Goal: Task Accomplishment & Management: Use online tool/utility

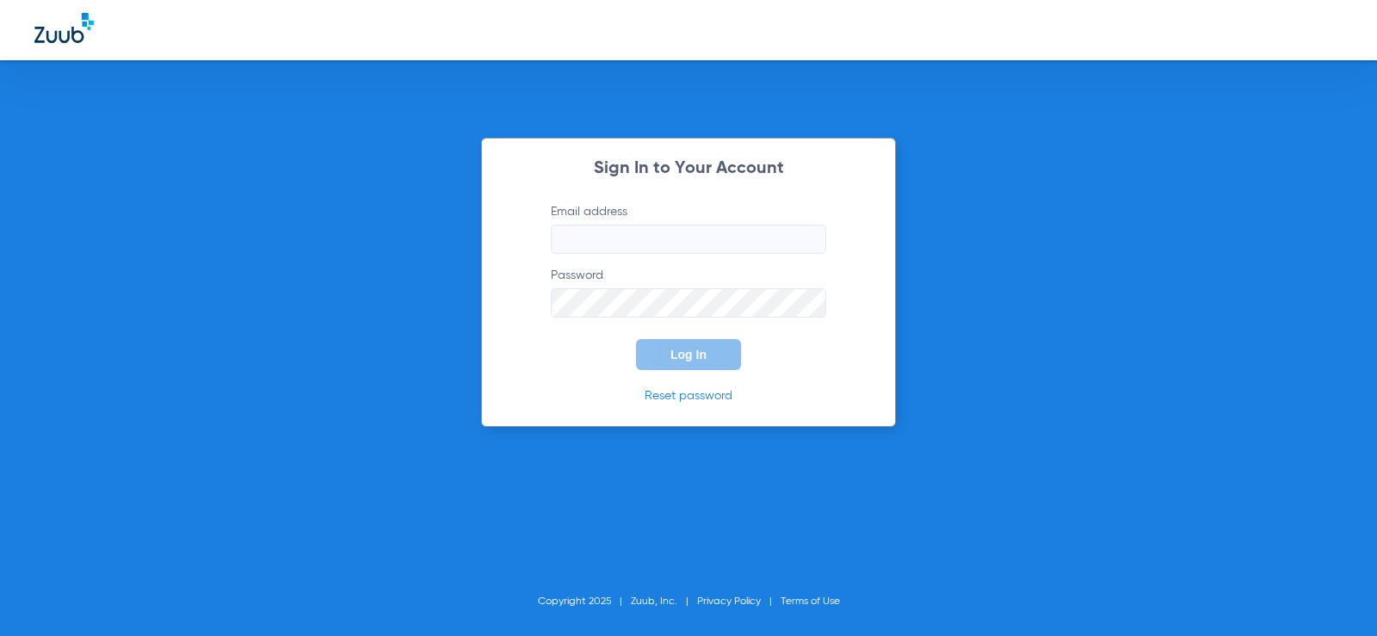
type input "[EMAIL_ADDRESS][DOMAIN_NAME]"
click at [675, 360] on span "Log In" at bounding box center [688, 355] width 36 height 14
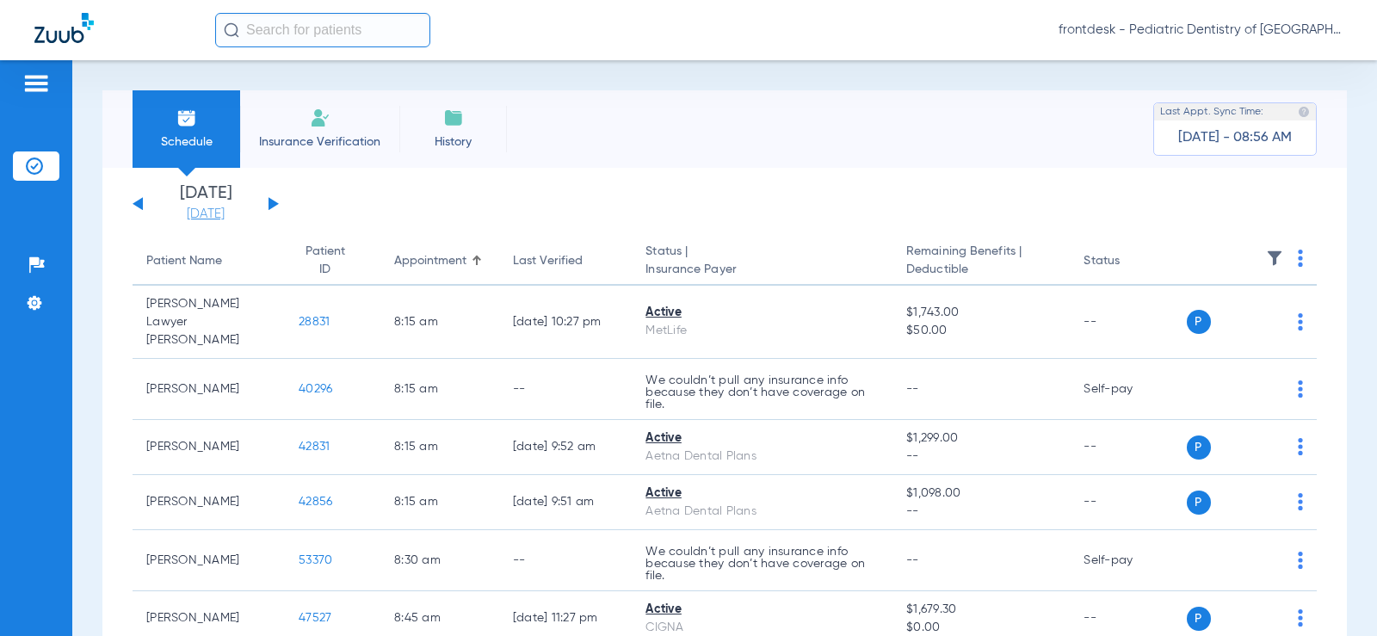
click at [198, 207] on link "[DATE]" at bounding box center [205, 214] width 103 height 17
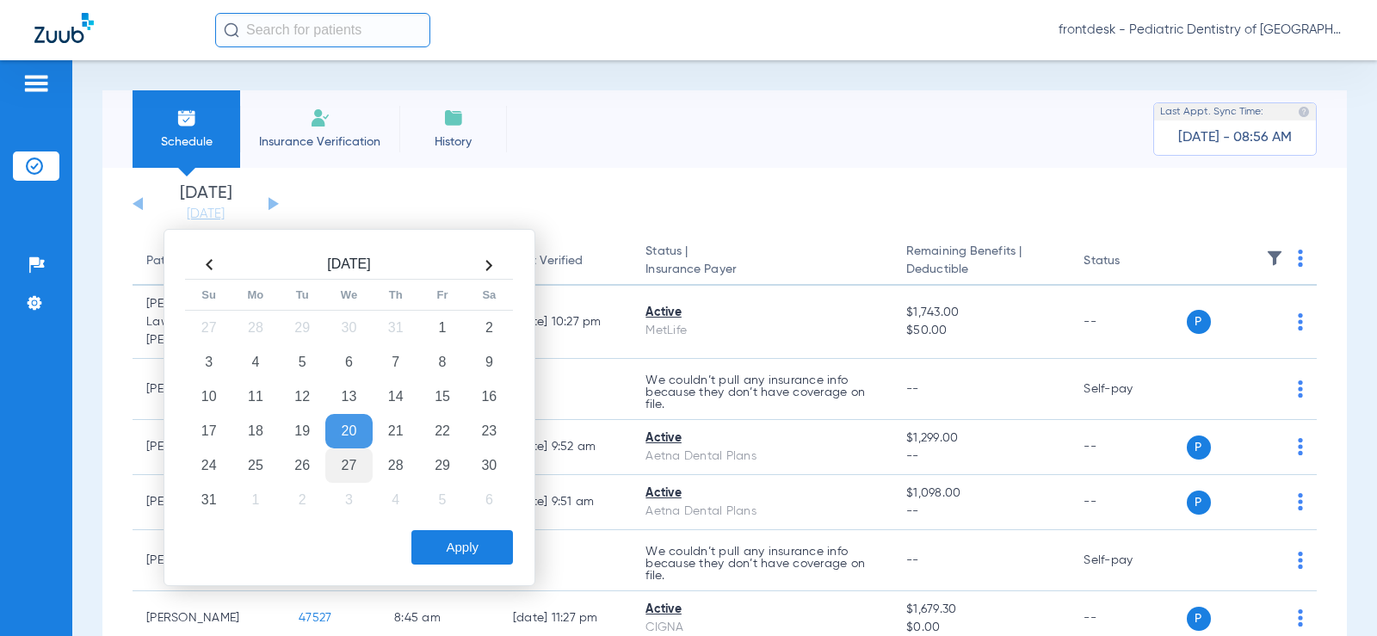
click at [343, 466] on td "27" at bounding box center [348, 465] width 46 height 34
click at [305, 468] on td "26" at bounding box center [302, 465] width 46 height 34
click at [469, 542] on button "Apply" at bounding box center [462, 547] width 102 height 34
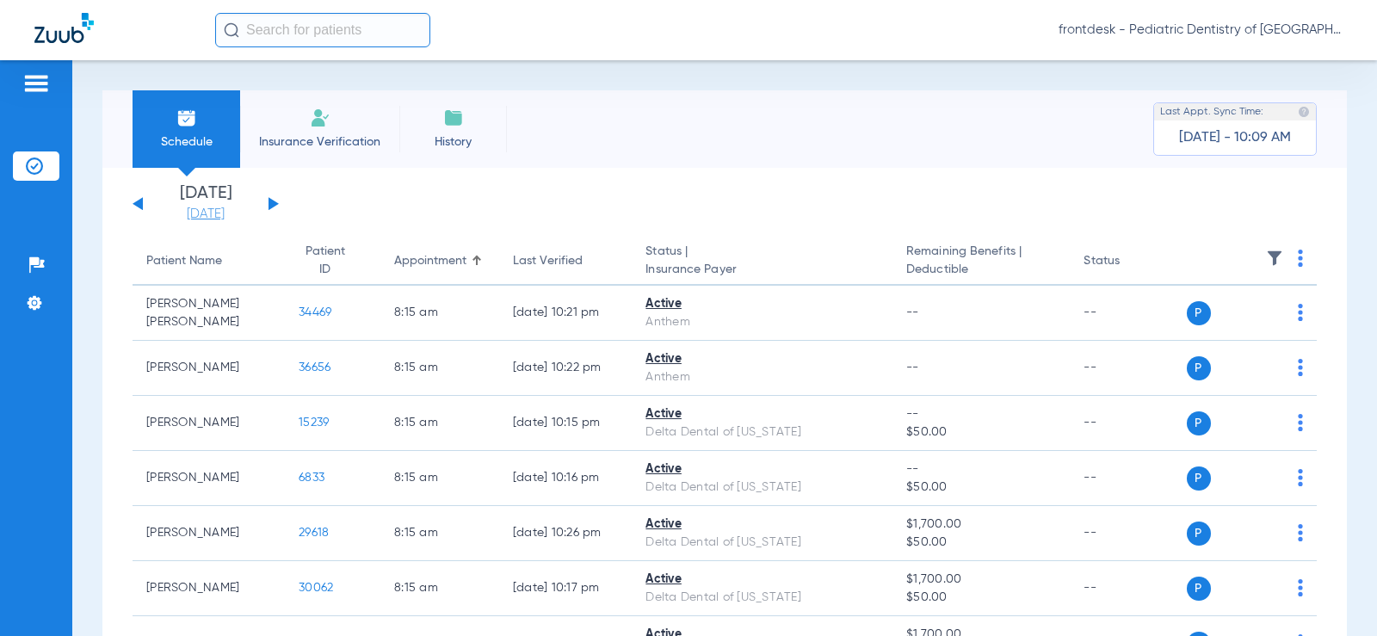
click at [202, 213] on link "[DATE]" at bounding box center [205, 214] width 103 height 17
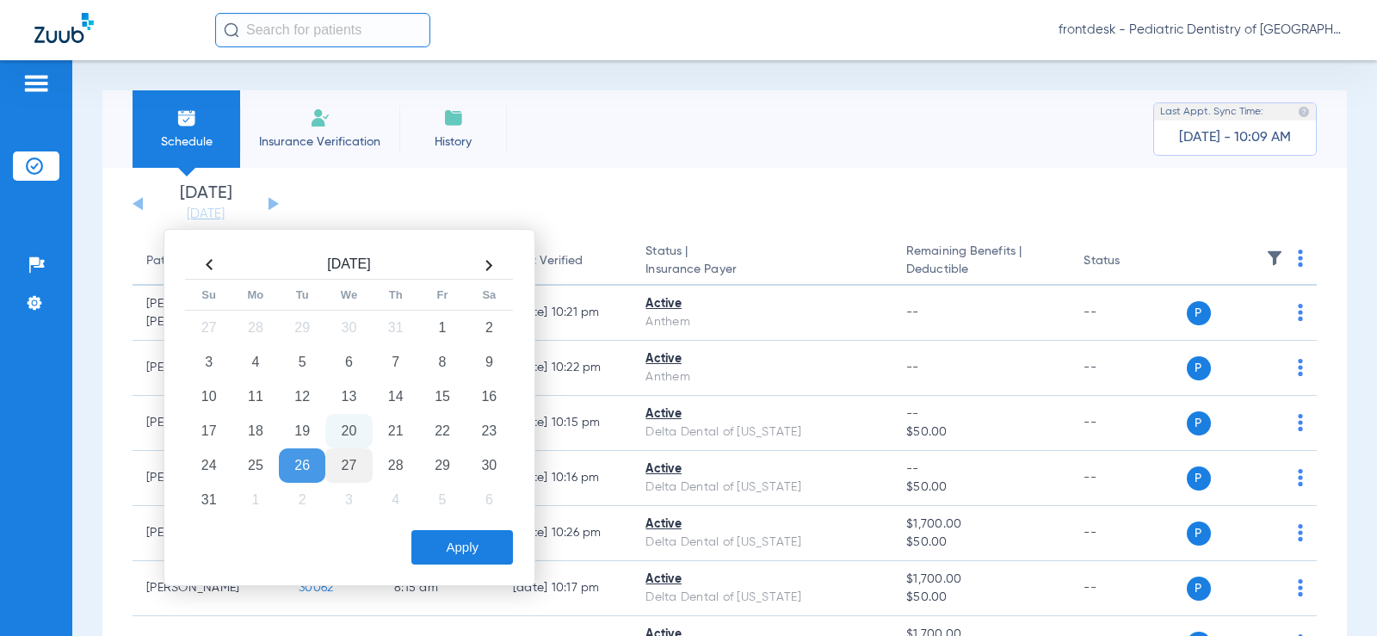
click at [360, 462] on td "27" at bounding box center [348, 465] width 46 height 34
click at [429, 544] on button "Apply" at bounding box center [462, 547] width 102 height 34
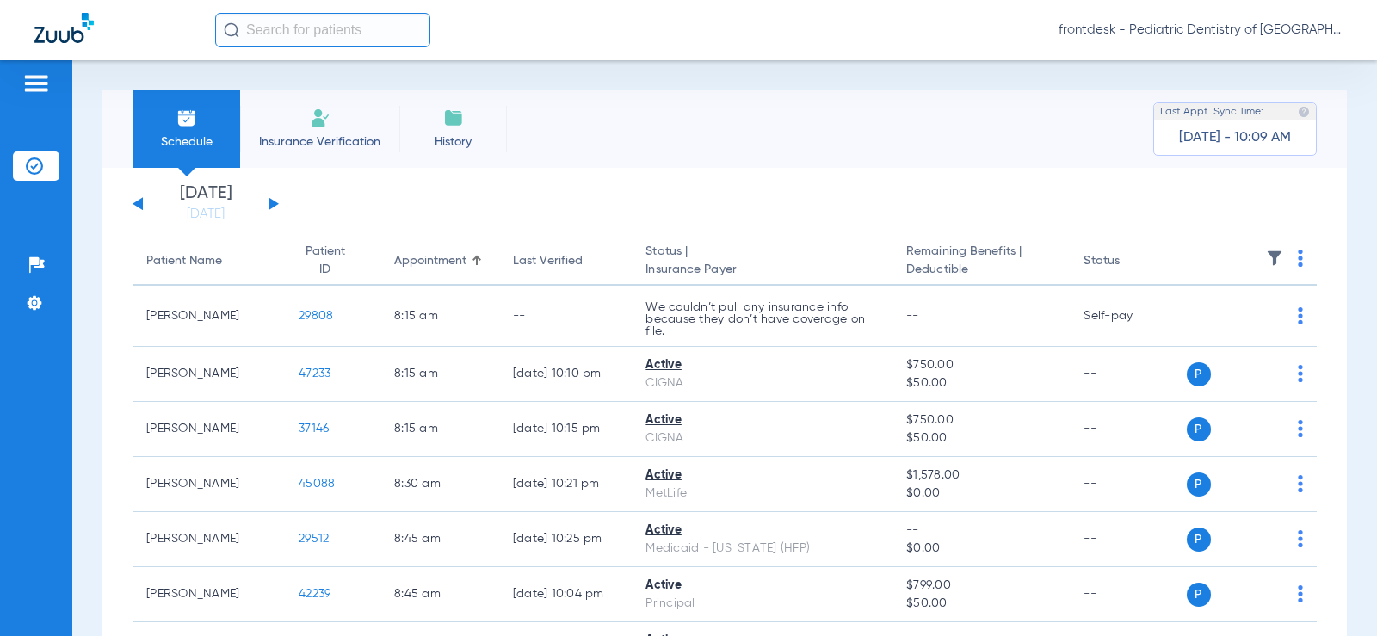
click at [1299, 263] on th at bounding box center [1252, 262] width 131 height 48
click at [1290, 261] on th at bounding box center [1252, 262] width 131 height 48
click at [1284, 258] on th at bounding box center [1252, 262] width 131 height 48
click at [1298, 259] on img at bounding box center [1300, 258] width 5 height 17
click at [1213, 320] on span "Verify All" at bounding box center [1222, 326] width 108 height 12
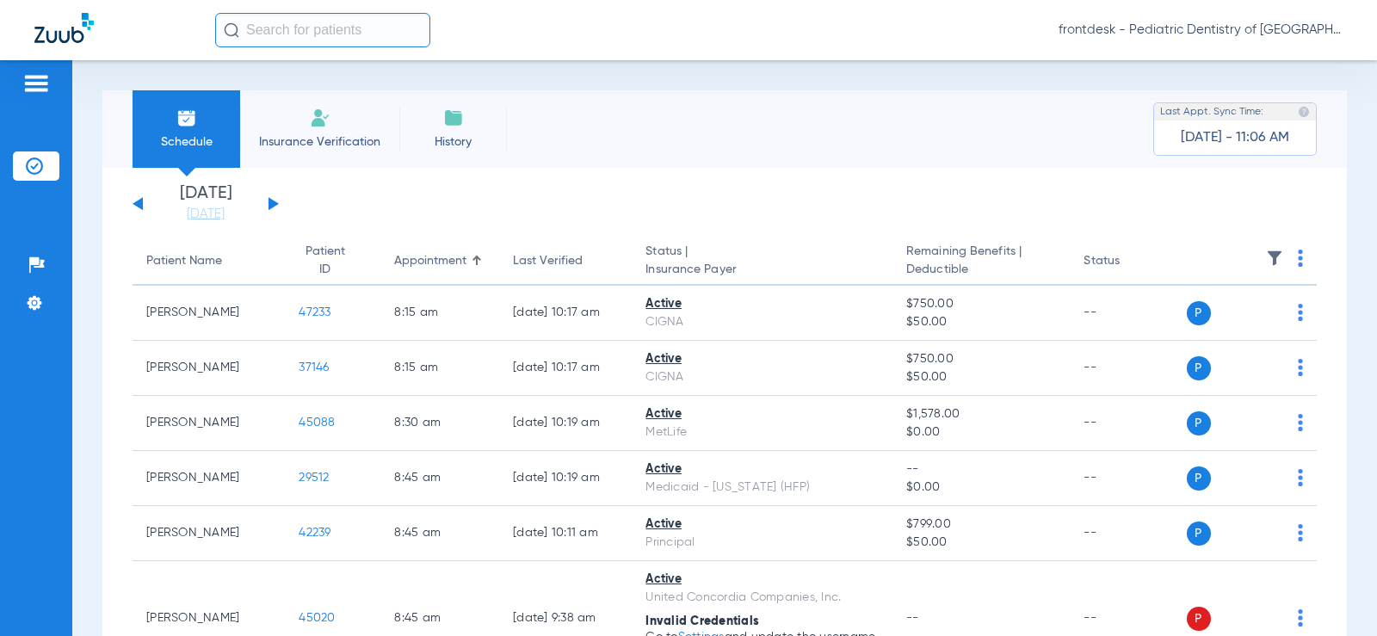
click at [269, 198] on button at bounding box center [274, 203] width 10 height 13
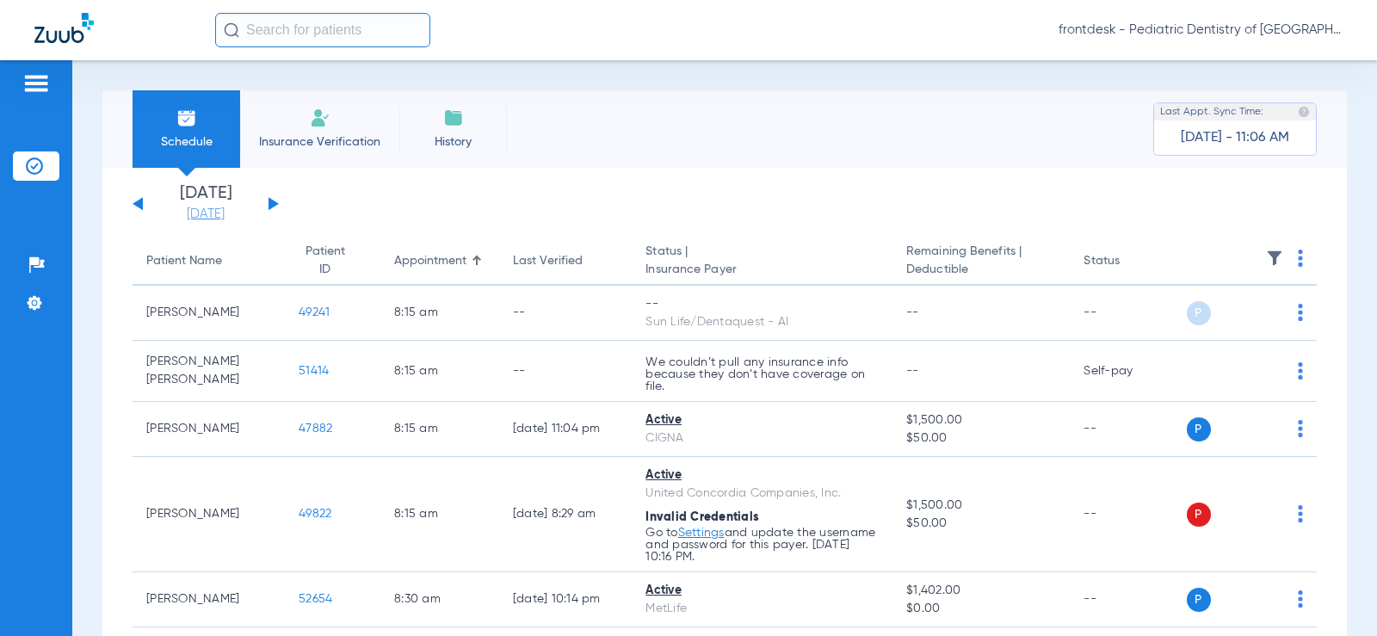
click at [213, 219] on link "[DATE]" at bounding box center [205, 214] width 103 height 17
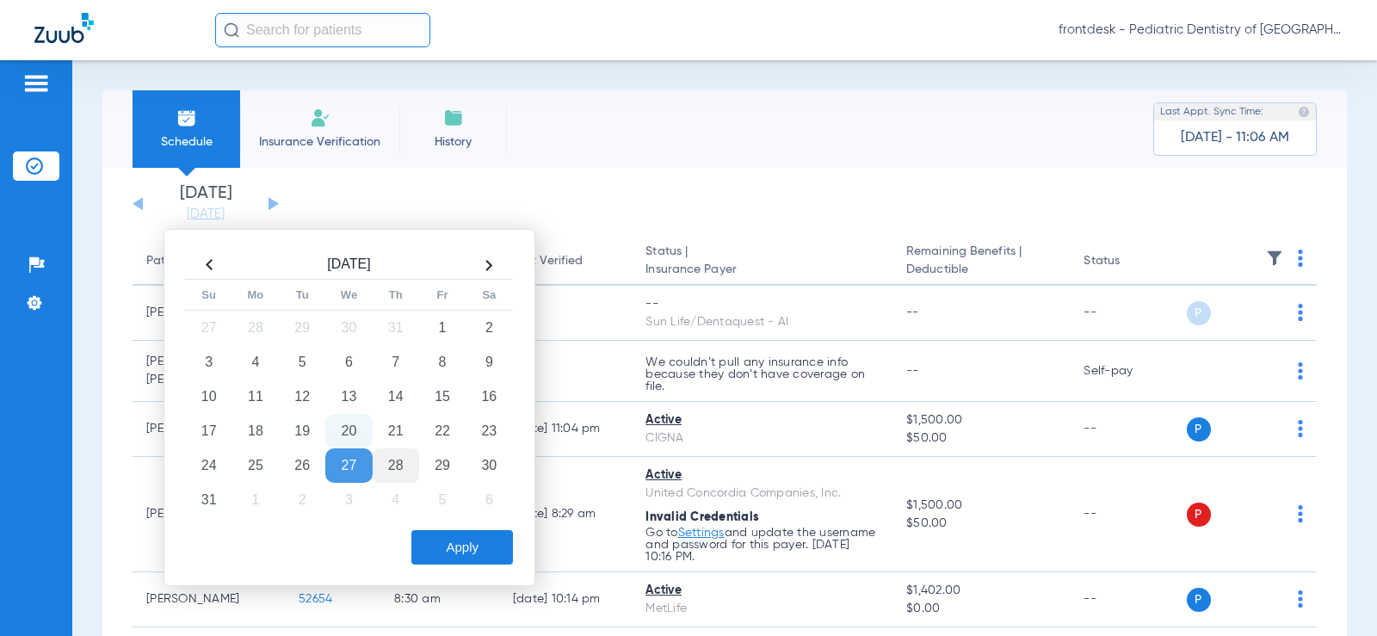
click at [405, 462] on td "28" at bounding box center [396, 465] width 46 height 34
click at [479, 534] on button "Apply" at bounding box center [462, 547] width 102 height 34
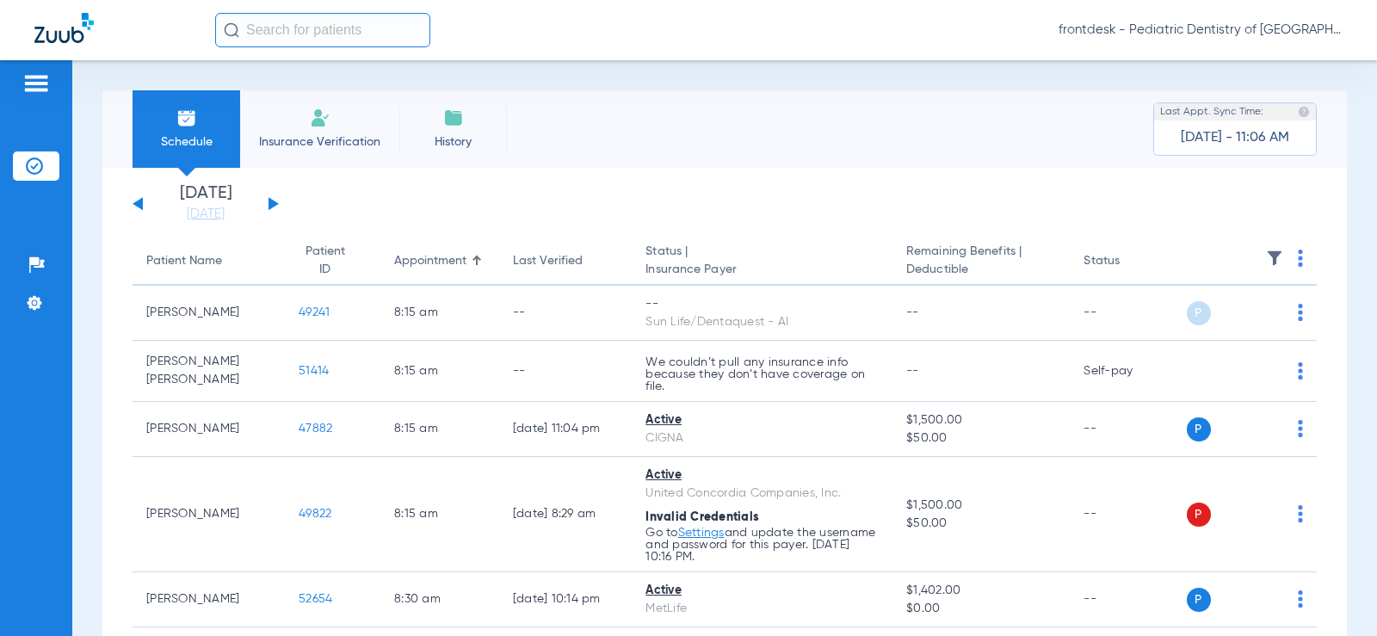
click at [1298, 257] on img at bounding box center [1300, 258] width 5 height 17
click at [1226, 318] on button "Verify All" at bounding box center [1221, 326] width 135 height 34
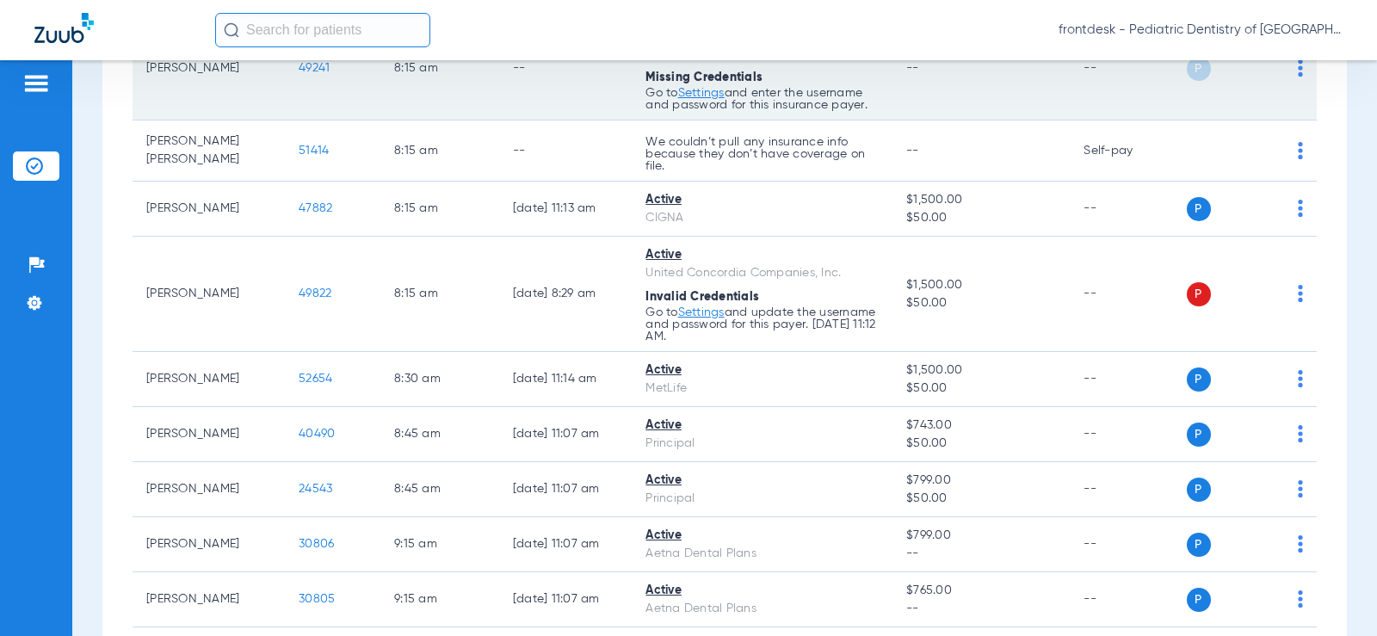
scroll to position [258, 0]
